Goal: Check status: Check status

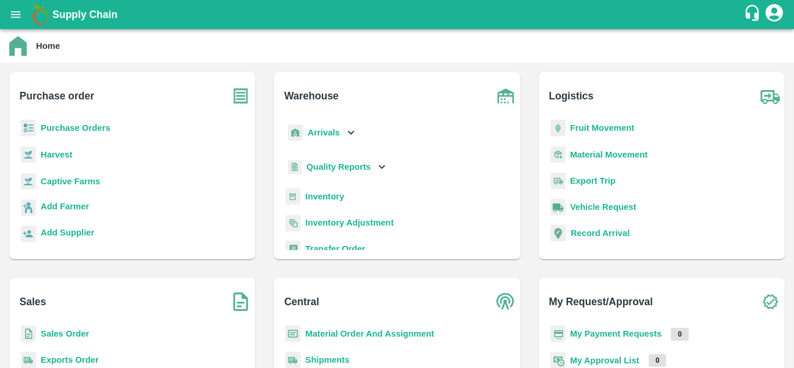
click at [617, 128] on b "Fruit Movement" at bounding box center [602, 127] width 65 height 9
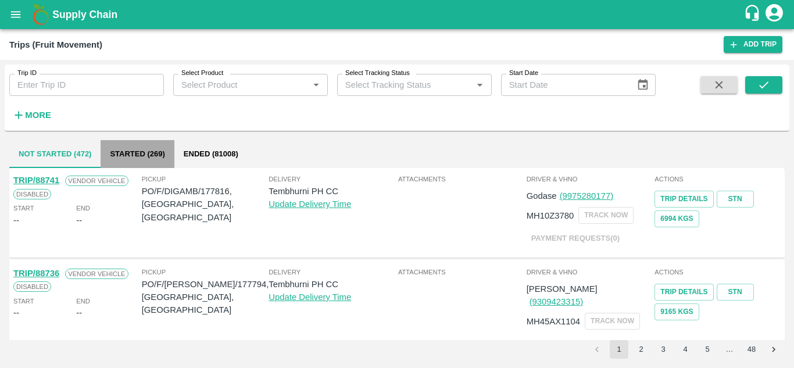
click at [136, 148] on button "Started (269)" at bounding box center [137, 154] width 73 height 28
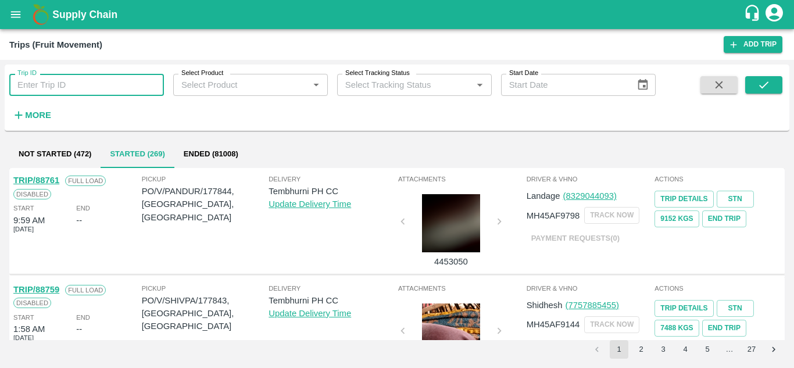
click at [135, 94] on input "Trip ID" at bounding box center [86, 85] width 155 height 22
click at [175, 110] on div "Trip ID Trip ID Select Product Select Product   * Select Tracking Status Select…" at bounding box center [328, 95] width 656 height 60
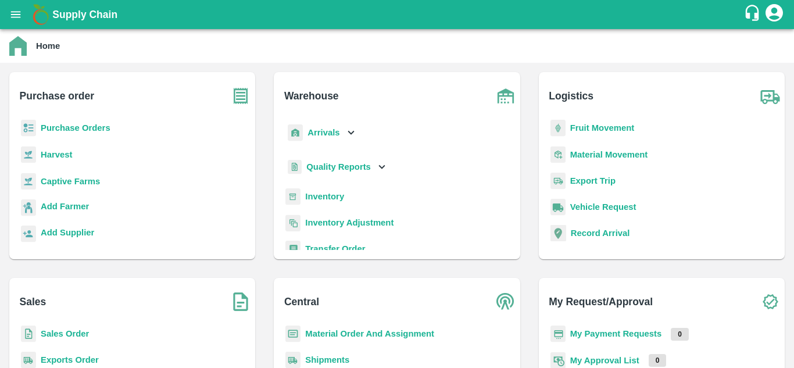
click at [767, 13] on icon "account of current user" at bounding box center [774, 12] width 17 height 17
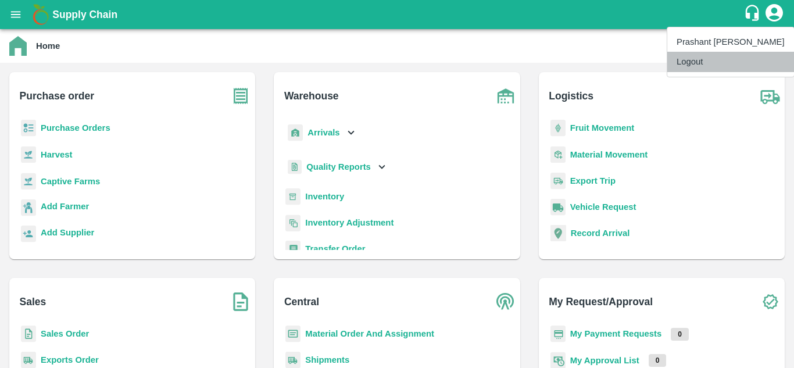
click at [734, 68] on li "Logout" at bounding box center [730, 62] width 127 height 20
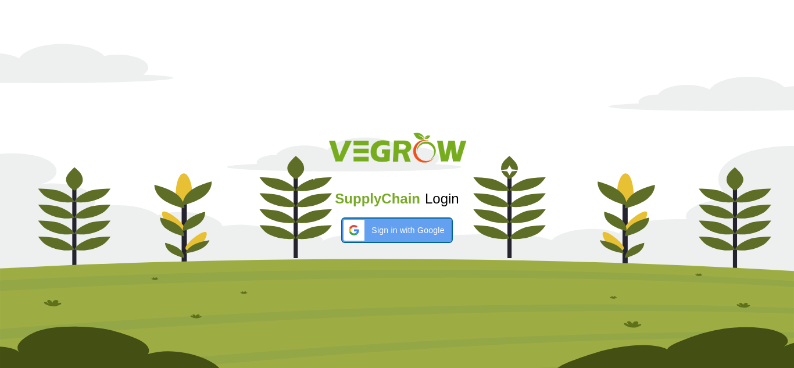
click at [396, 228] on span "Sign in with Google" at bounding box center [407, 230] width 73 height 12
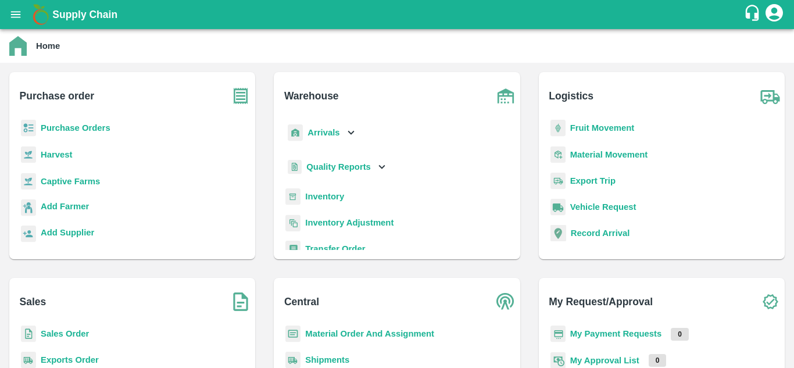
click at [610, 124] on b "Fruit Movement" at bounding box center [602, 127] width 65 height 9
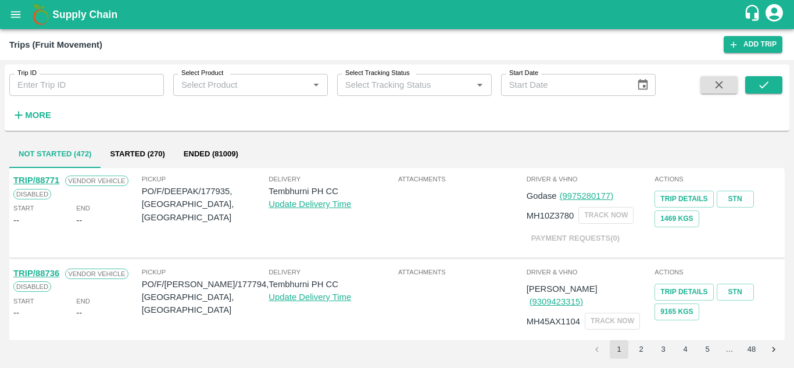
click at [56, 73] on div "Trip ID Trip ID" at bounding box center [82, 80] width 164 height 31
click at [54, 75] on input "Trip ID" at bounding box center [86, 85] width 155 height 22
paste input "84806"
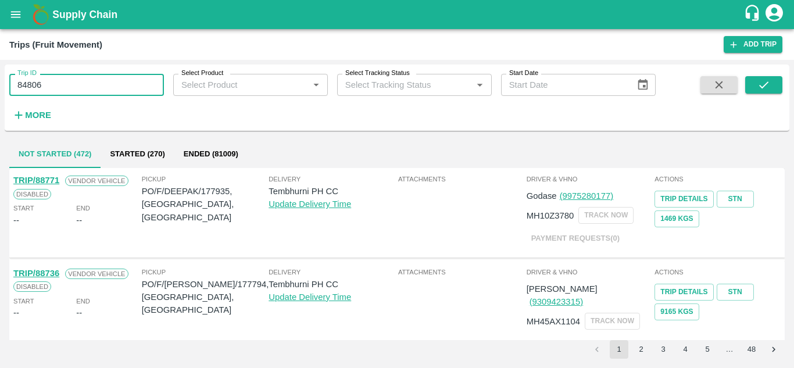
type input "84806"
click at [245, 76] on div "Select Product   *" at bounding box center [250, 85] width 155 height 22
click at [431, 9] on h1 "Supply Chain" at bounding box center [397, 14] width 691 height 16
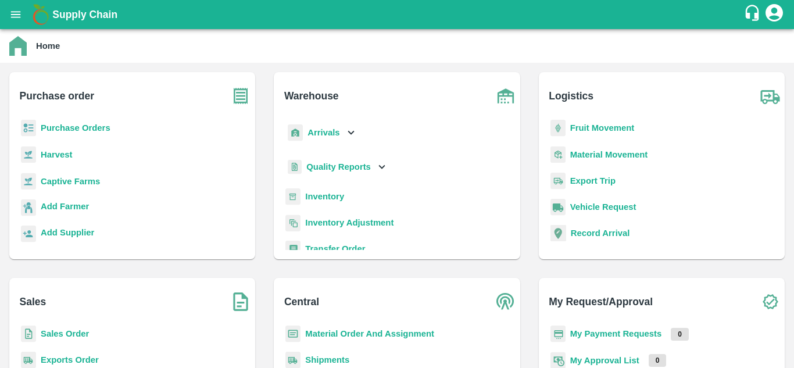
click at [618, 130] on b "Fruit Movement" at bounding box center [602, 127] width 65 height 9
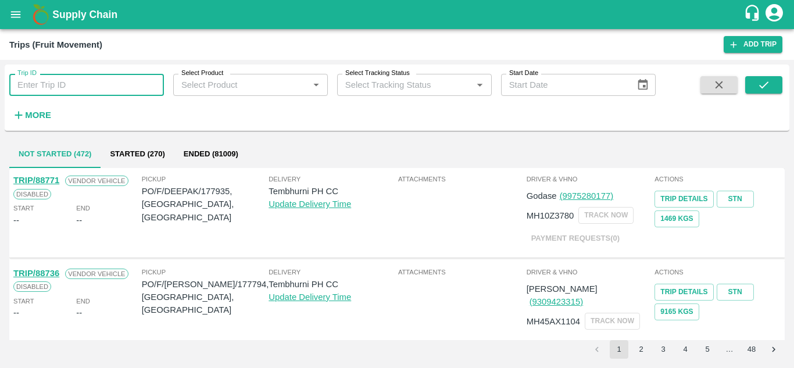
click at [48, 79] on input "Trip ID" at bounding box center [86, 85] width 155 height 22
paste input "84806"
type input "84806"
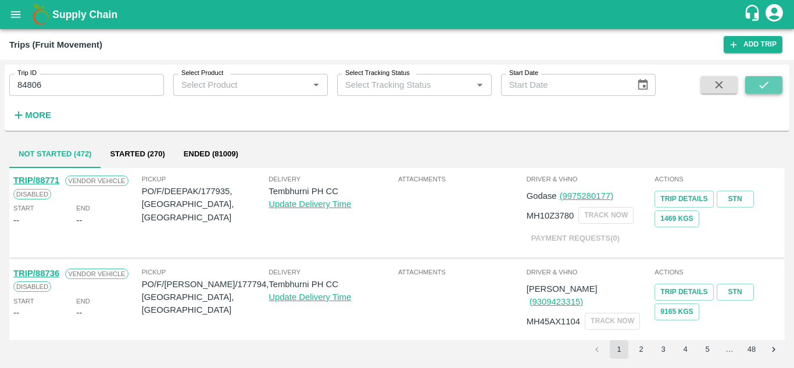
click at [768, 84] on icon "submit" at bounding box center [763, 84] width 13 height 13
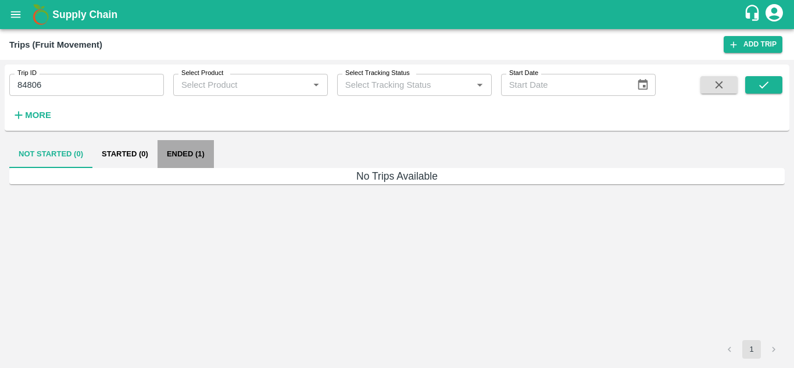
click at [202, 156] on button "Ended (1)" at bounding box center [186, 154] width 56 height 28
